Goal: Task Accomplishment & Management: Manage account settings

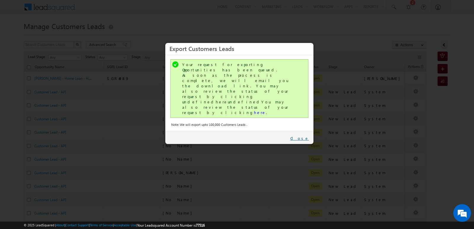
click at [306, 136] on link "Close" at bounding box center [300, 138] width 19 height 5
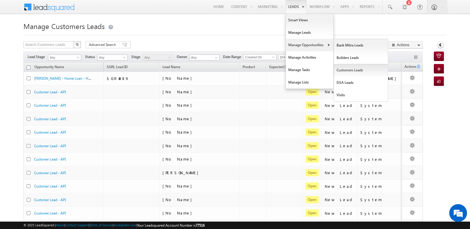
click at [346, 71] on link "Customers Leads" at bounding box center [361, 70] width 54 height 12
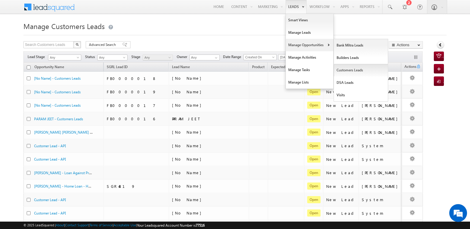
click at [352, 68] on link "Customers Leads" at bounding box center [361, 70] width 54 height 12
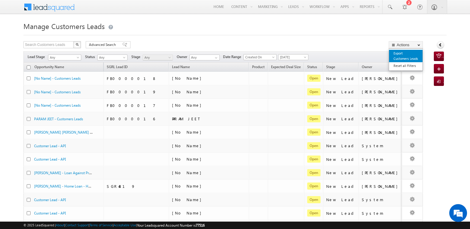
click at [403, 55] on link "Export Customers Leads" at bounding box center [405, 56] width 33 height 12
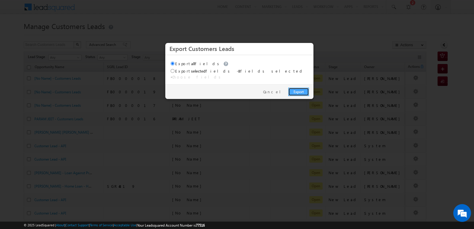
click at [296, 88] on link "Export" at bounding box center [298, 92] width 21 height 8
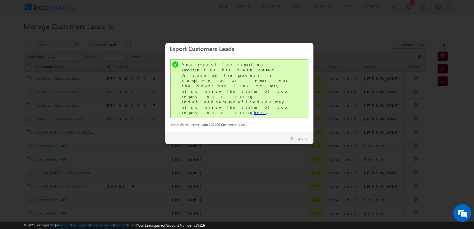
click at [254, 110] on link "here" at bounding box center [260, 112] width 12 height 5
click at [302, 136] on link "Close" at bounding box center [300, 138] width 19 height 5
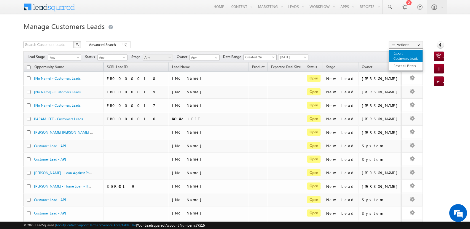
click at [403, 53] on link "Export Customers Leads" at bounding box center [405, 56] width 33 height 12
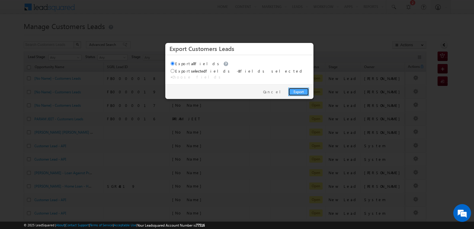
click at [294, 88] on link "Export" at bounding box center [298, 92] width 21 height 8
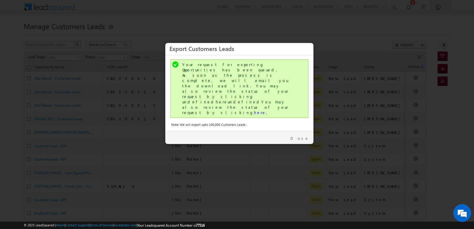
click at [222, 83] on div "Your request for exporting Opportunities has been queued. As soon as the proces…" at bounding box center [240, 88] width 116 height 53
click at [254, 110] on link "here" at bounding box center [260, 112] width 12 height 5
drag, startPoint x: 303, startPoint y: 110, endPoint x: 303, endPoint y: 100, distance: 9.8
click at [303, 136] on link "Close" at bounding box center [300, 138] width 19 height 5
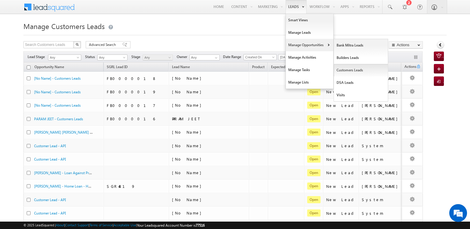
click at [352, 71] on link "Customers Leads" at bounding box center [361, 70] width 54 height 12
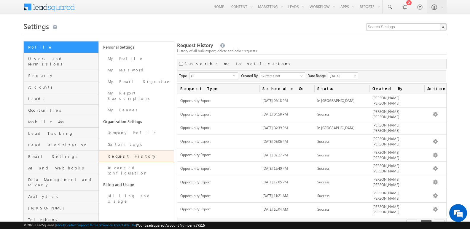
click at [239, 51] on div "History of all bulk export, delete and other requests" at bounding box center [311, 50] width 269 height 5
click at [278, 43] on div "Request History History of all bulk export, delete and other requests" at bounding box center [311, 48] width 269 height 13
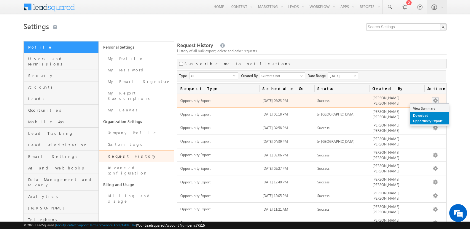
click at [429, 121] on link "Download Opportunity Export" at bounding box center [429, 118] width 39 height 12
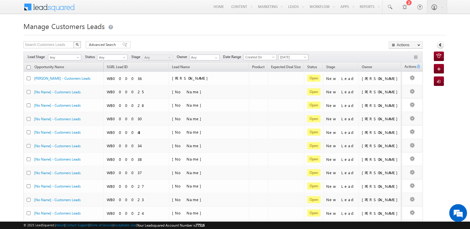
click at [297, 58] on span "[DATE]" at bounding box center [292, 57] width 28 height 5
click at [290, 78] on link "[DATE]" at bounding box center [295, 76] width 30 height 5
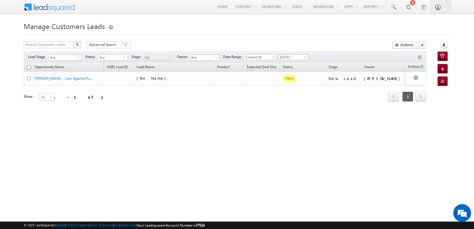
click at [292, 57] on span "[DATE]" at bounding box center [293, 57] width 28 height 5
click at [291, 83] on link "[DATE]" at bounding box center [295, 82] width 30 height 5
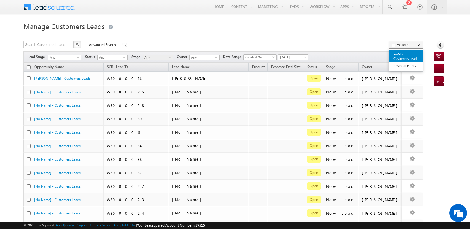
click at [402, 57] on link "Export Customers Leads" at bounding box center [405, 56] width 33 height 12
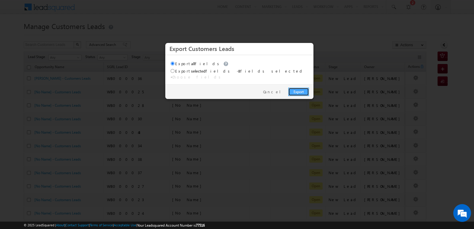
click at [304, 88] on link "Export" at bounding box center [298, 92] width 21 height 8
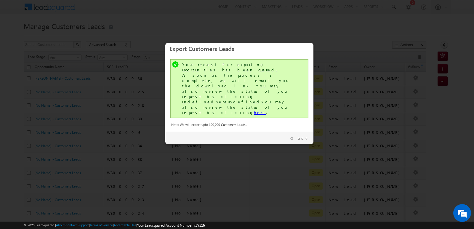
click at [254, 110] on link "here" at bounding box center [260, 112] width 12 height 5
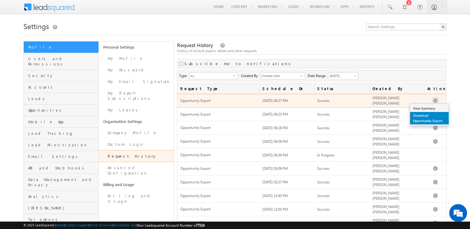
click at [427, 120] on link "Download Opportunity Export" at bounding box center [429, 118] width 39 height 12
